Goal: Book appointment/travel/reservation

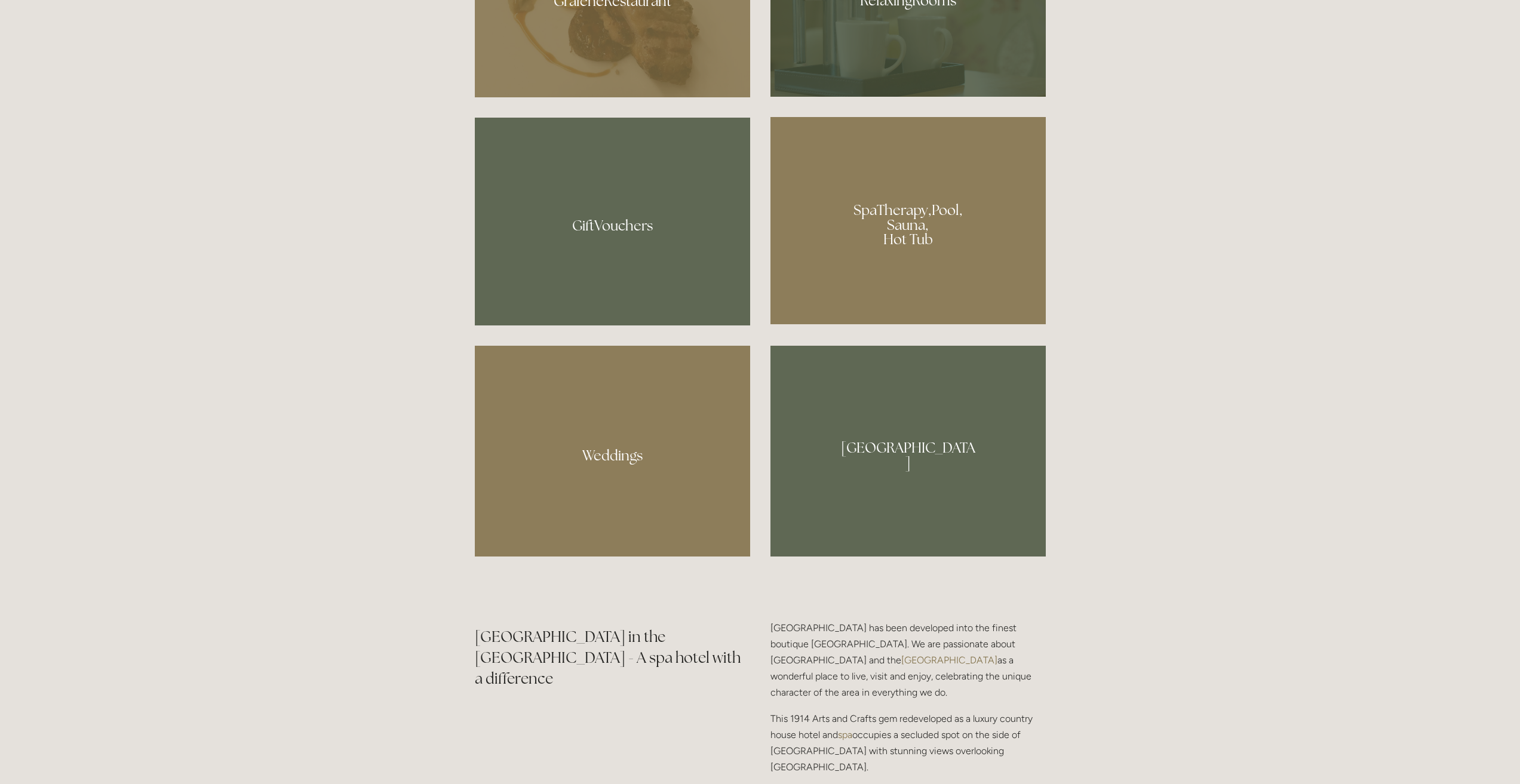
scroll to position [1134, 0]
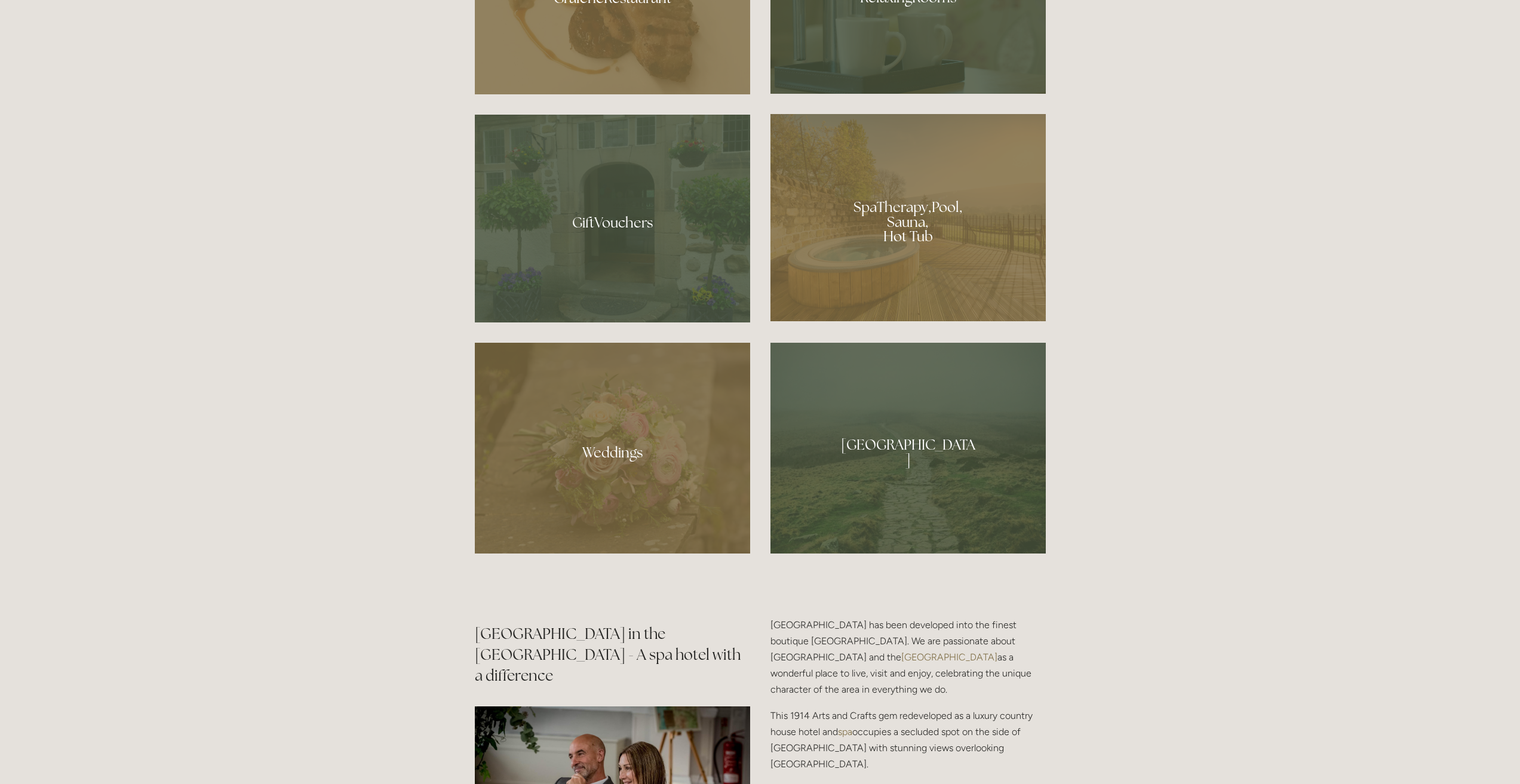
click at [909, 204] on div at bounding box center [908, 218] width 275 height 207
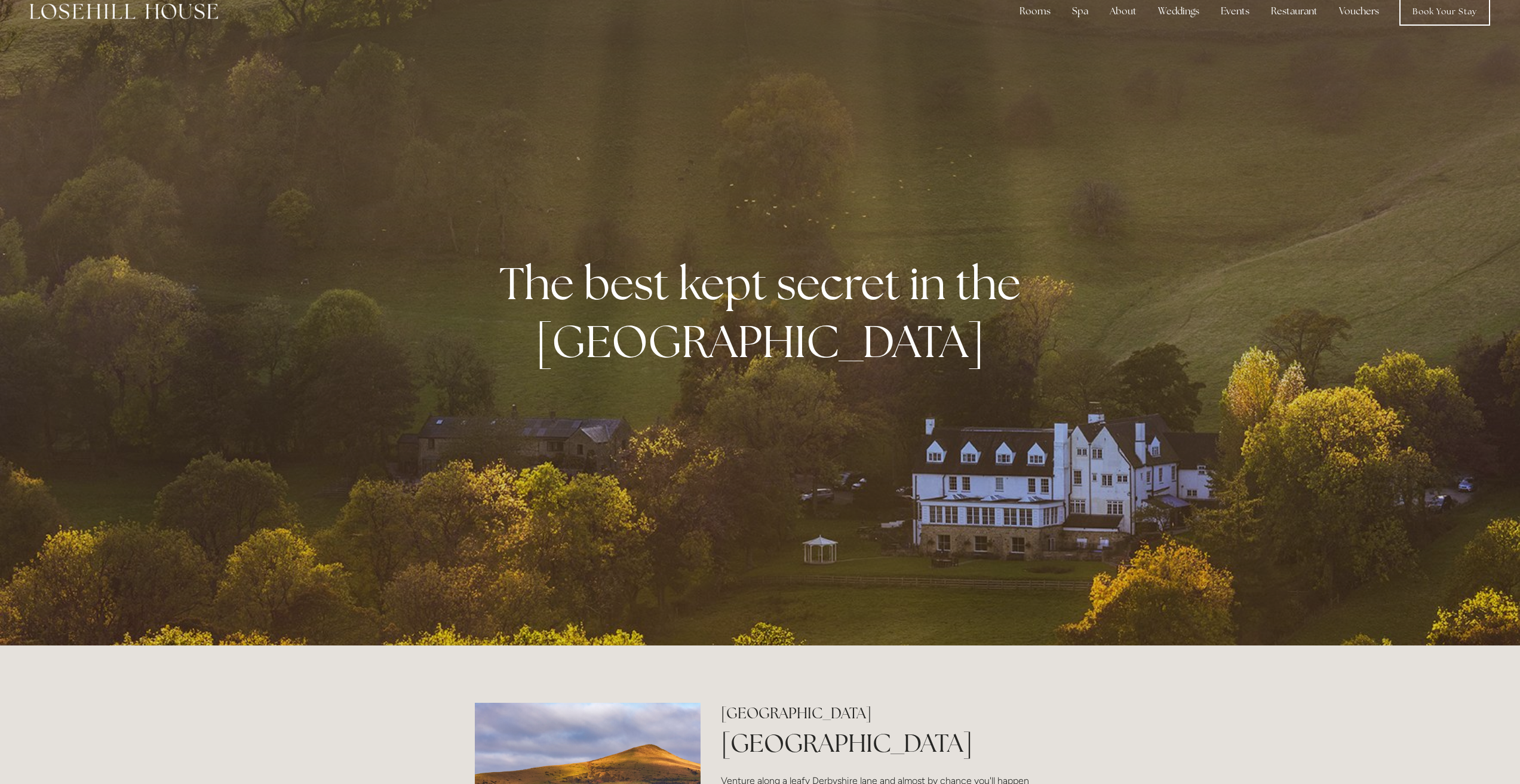
scroll to position [0, 0]
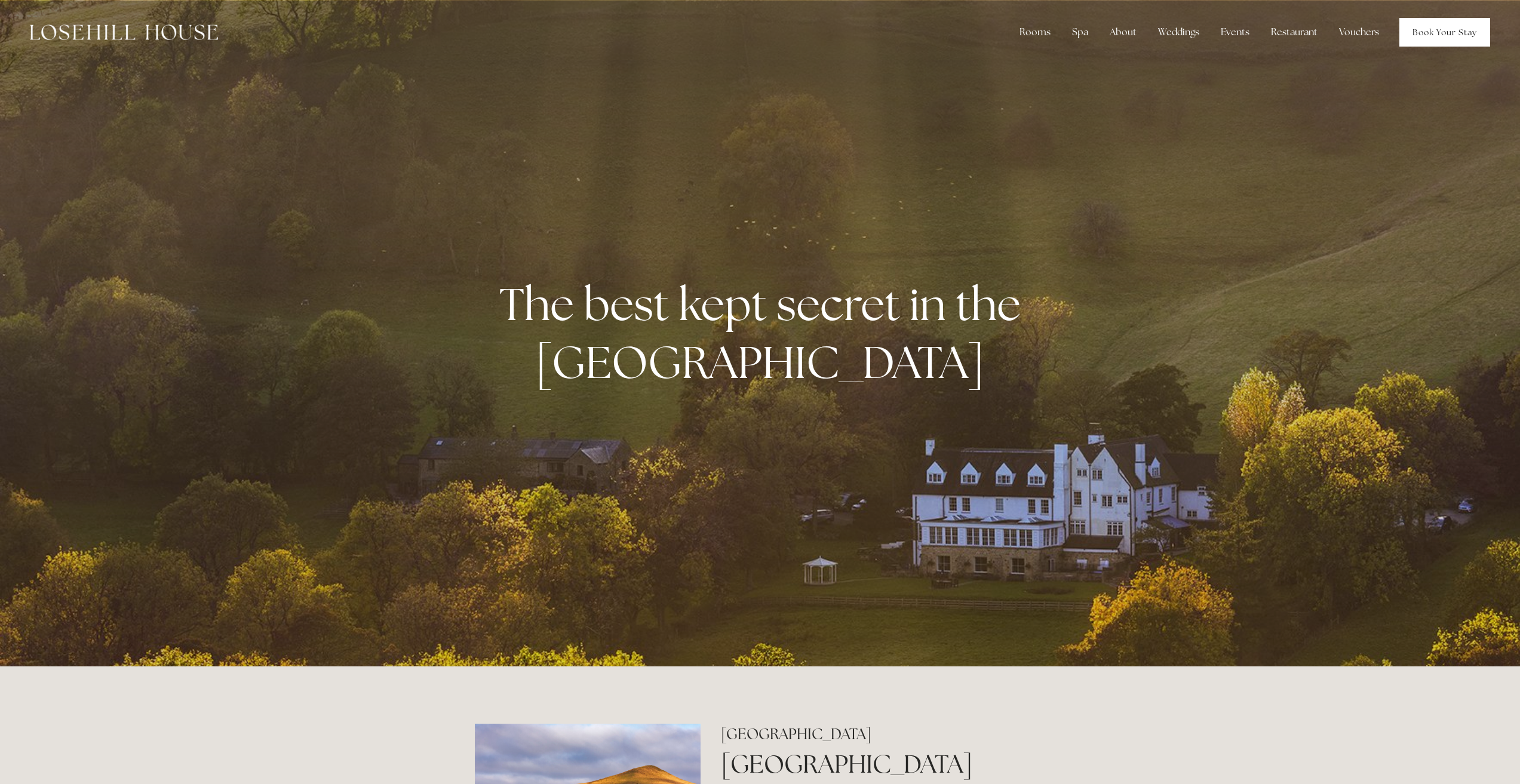
click at [1431, 33] on link "Book Your Stay" at bounding box center [1445, 32] width 91 height 28
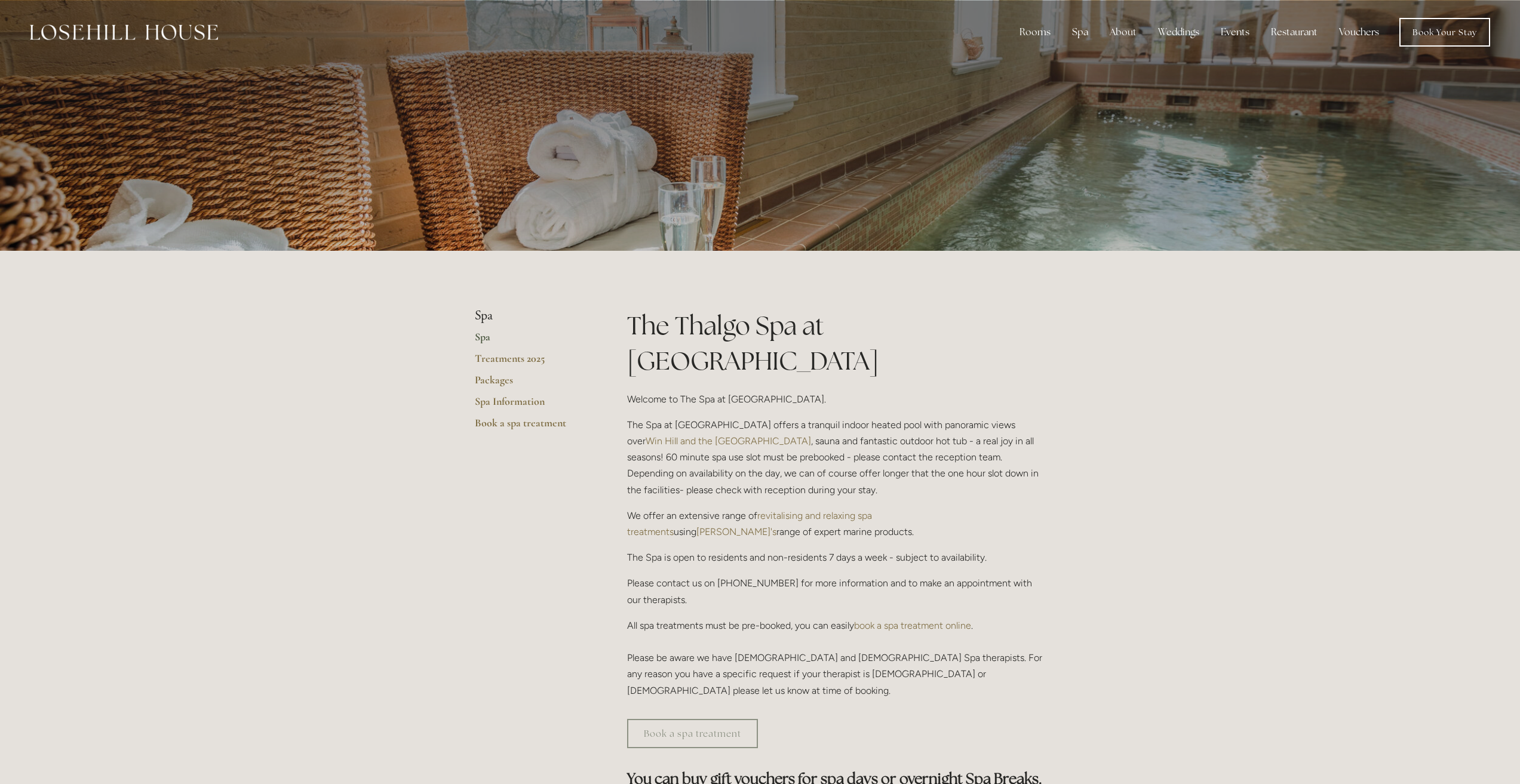
click at [483, 336] on link "Spa" at bounding box center [532, 341] width 114 height 22
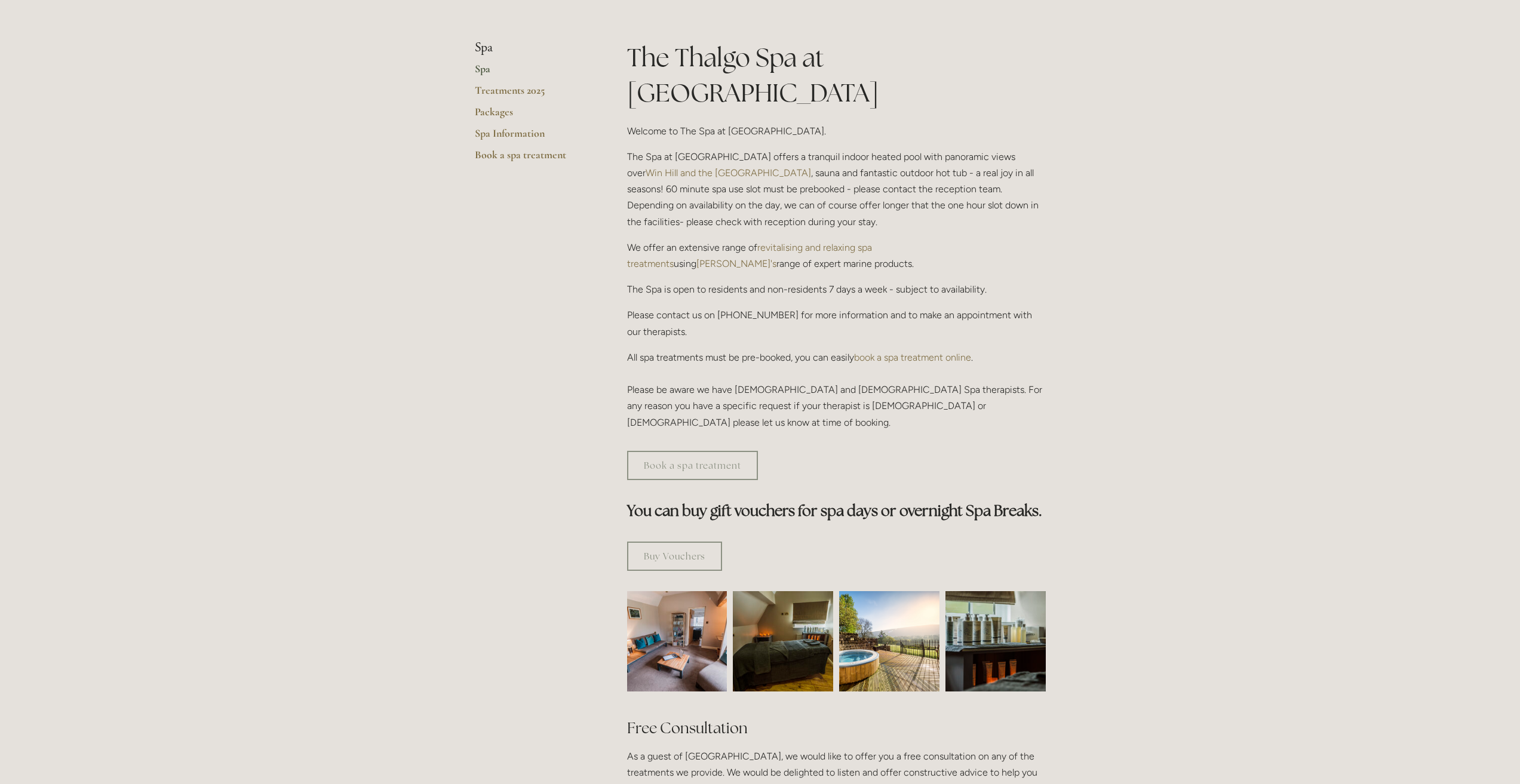
scroll to position [299, 0]
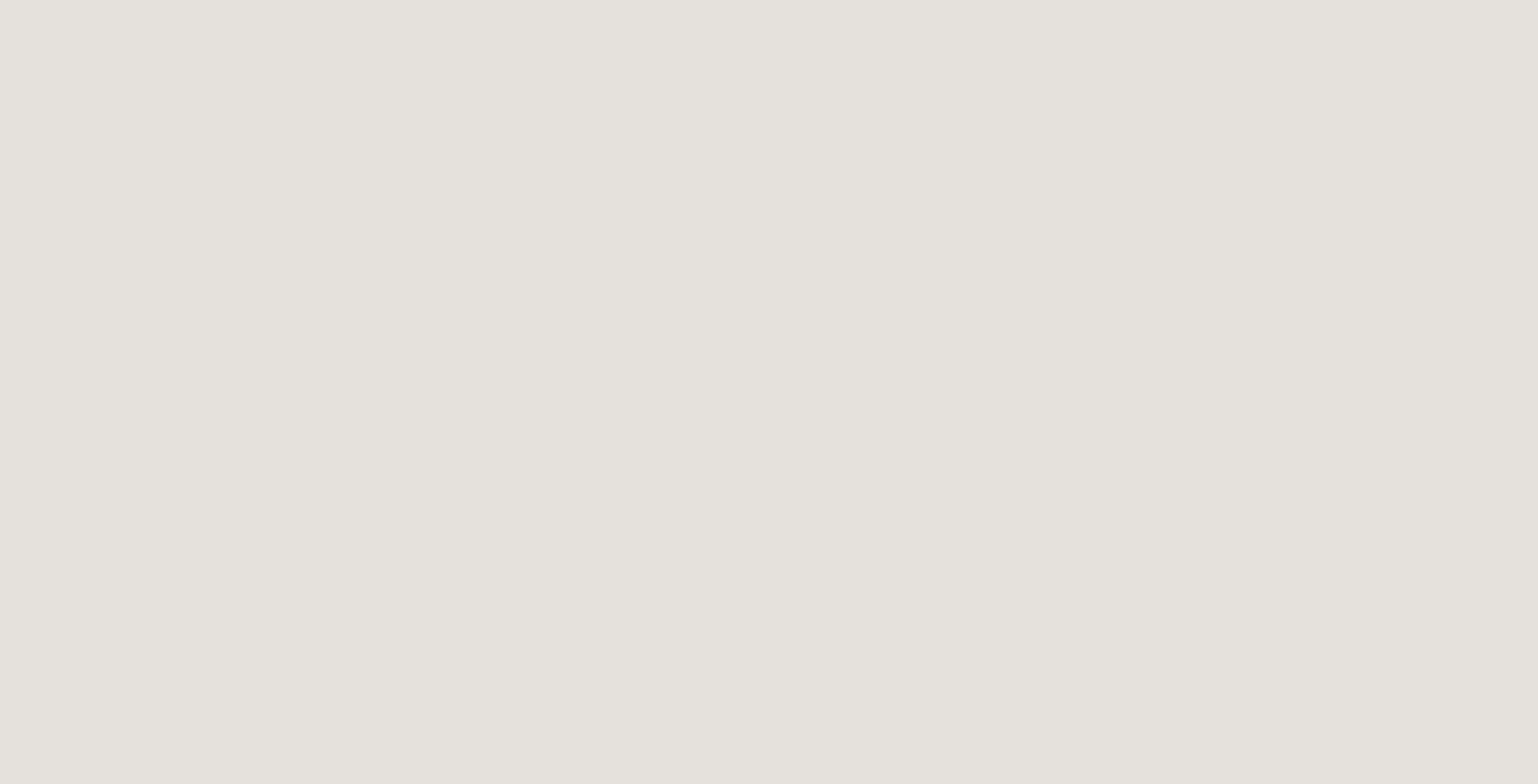
scroll to position [1818, 0]
